Goal: Information Seeking & Learning: Learn about a topic

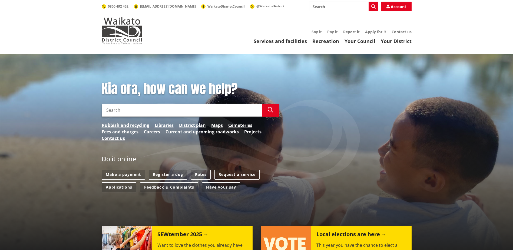
click at [343, 6] on input "Search" at bounding box center [343, 7] width 69 height 10
type input "job"
click at [153, 130] on link "Careers" at bounding box center [152, 131] width 16 height 6
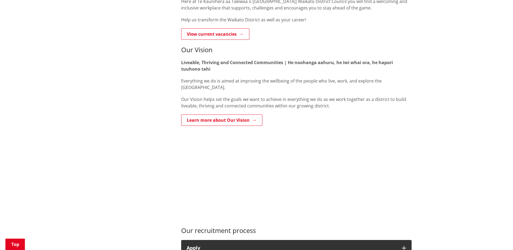
scroll to position [125, 0]
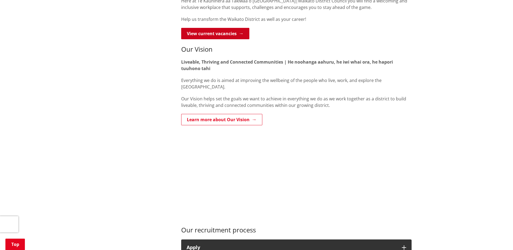
click at [233, 39] on link "View current vacancies" at bounding box center [215, 33] width 68 height 11
